Goal: Task Accomplishment & Management: Manage account settings

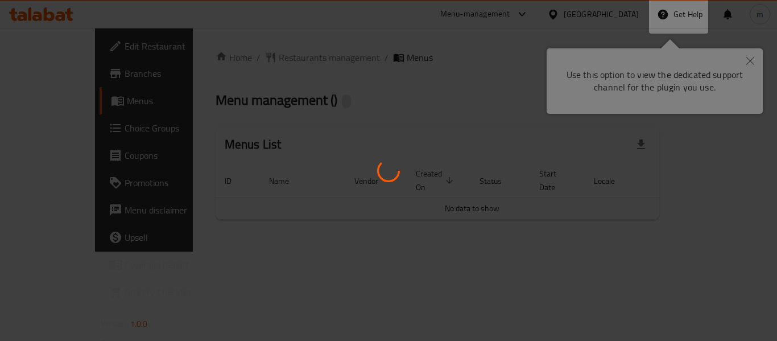
click at [750, 63] on div at bounding box center [388, 170] width 777 height 341
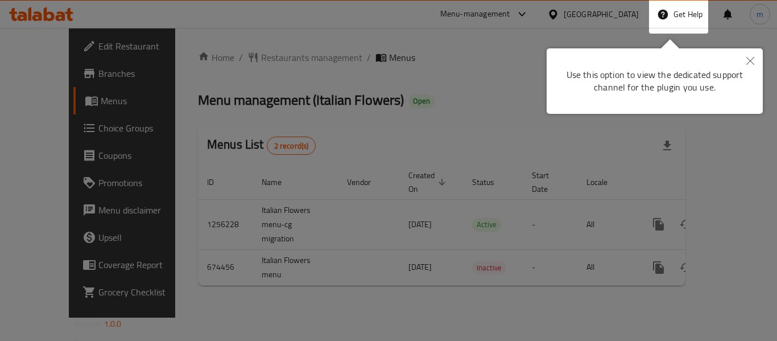
click at [753, 61] on icon "Close" at bounding box center [751, 61] width 8 height 8
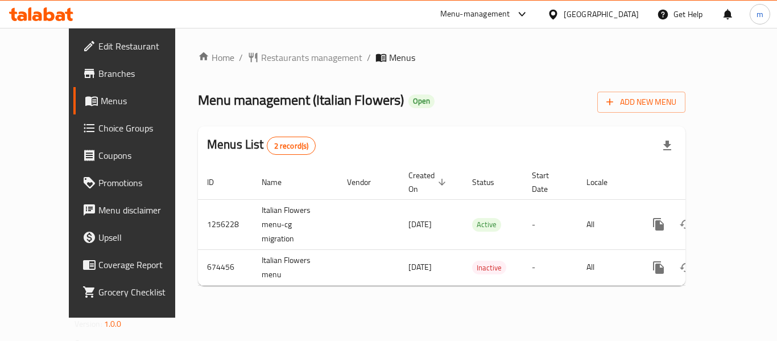
click at [559, 13] on icon at bounding box center [553, 15] width 12 height 12
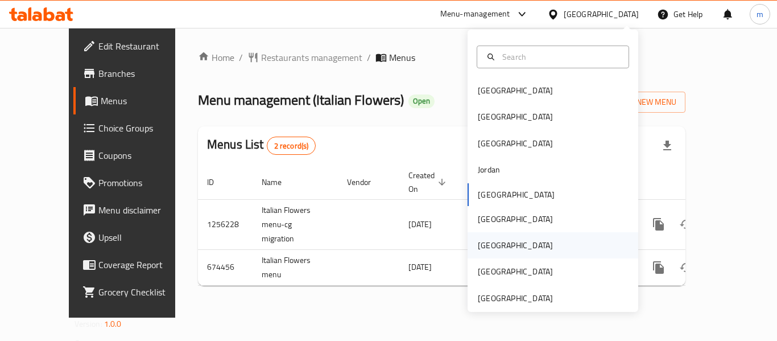
click at [481, 235] on div "[GEOGRAPHIC_DATA]" at bounding box center [515, 245] width 93 height 26
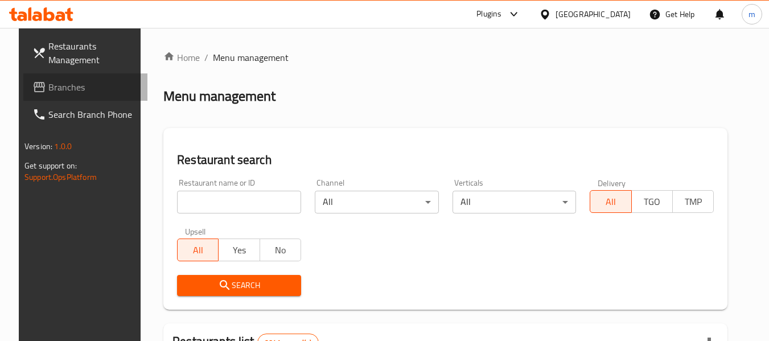
click at [39, 96] on link "Branches" at bounding box center [85, 86] width 124 height 27
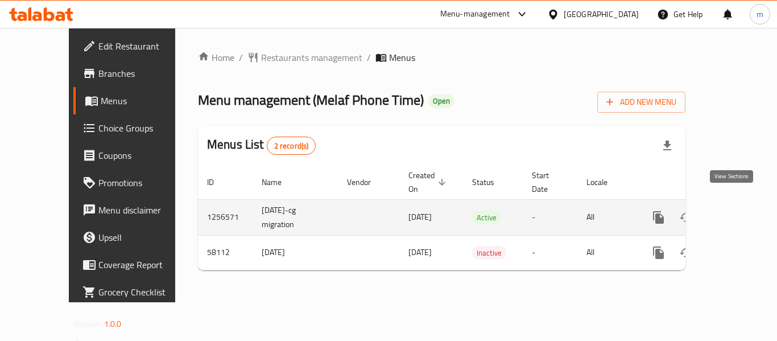
click at [734, 211] on icon "enhanced table" at bounding box center [741, 218] width 14 height 14
